Goal: Find specific page/section: Find specific page/section

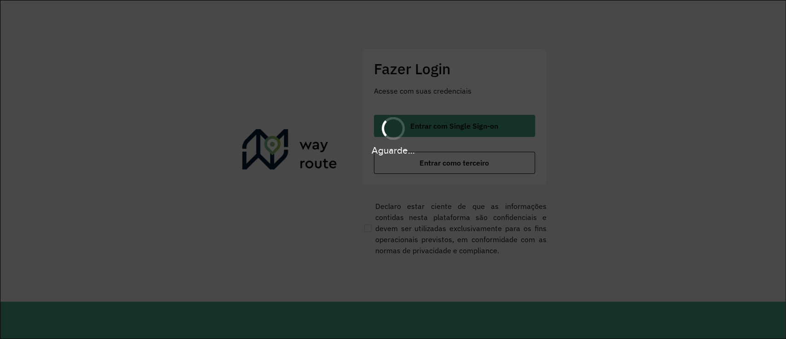
click at [468, 129] on hb-app "Aguarde... Pop-up bloqueado! Seu navegador bloqueou automáticamente a abertura …" at bounding box center [393, 169] width 786 height 339
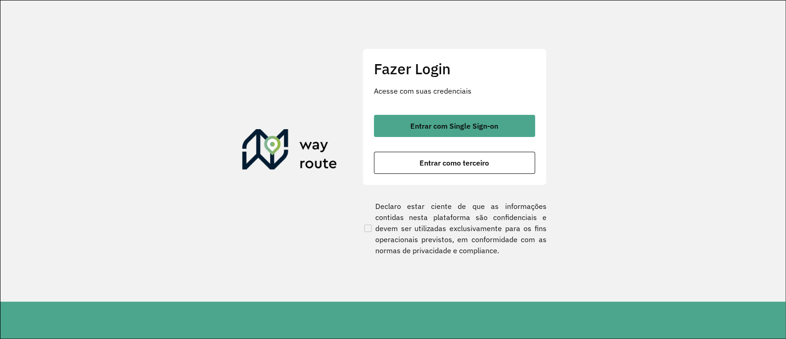
click at [468, 129] on span "Entrar com Single Sign-on" at bounding box center [454, 125] width 88 height 7
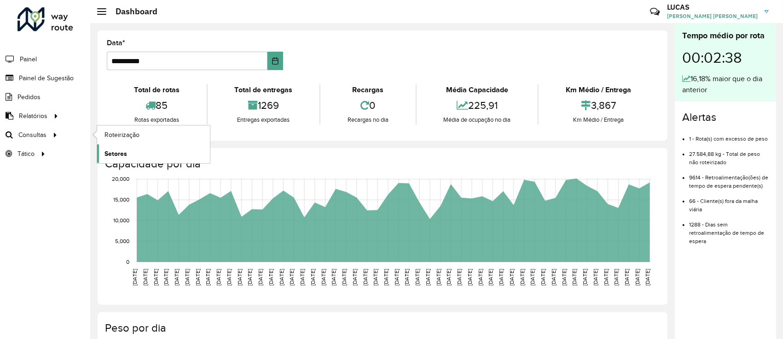
click at [122, 152] on span "Setores" at bounding box center [116, 154] width 23 height 10
